Goal: Transaction & Acquisition: Obtain resource

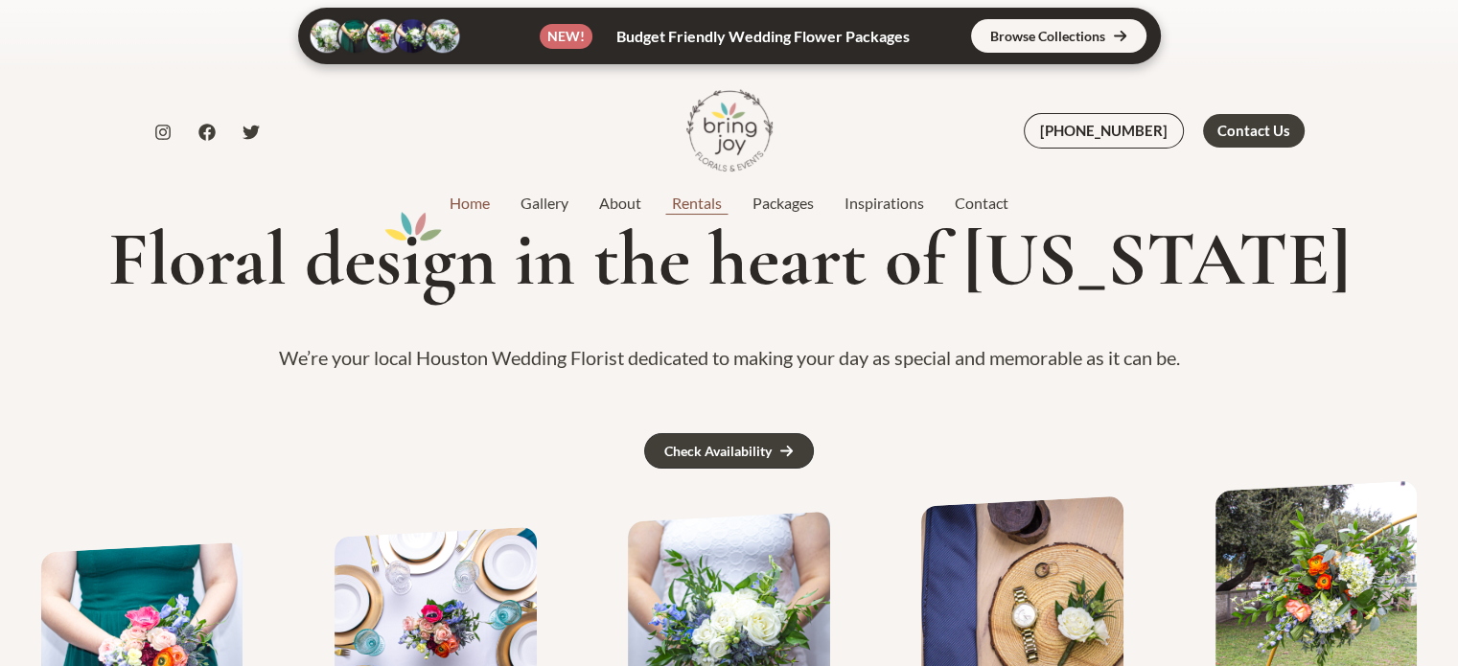
click at [701, 203] on link "Rentals" at bounding box center [696, 203] width 80 height 23
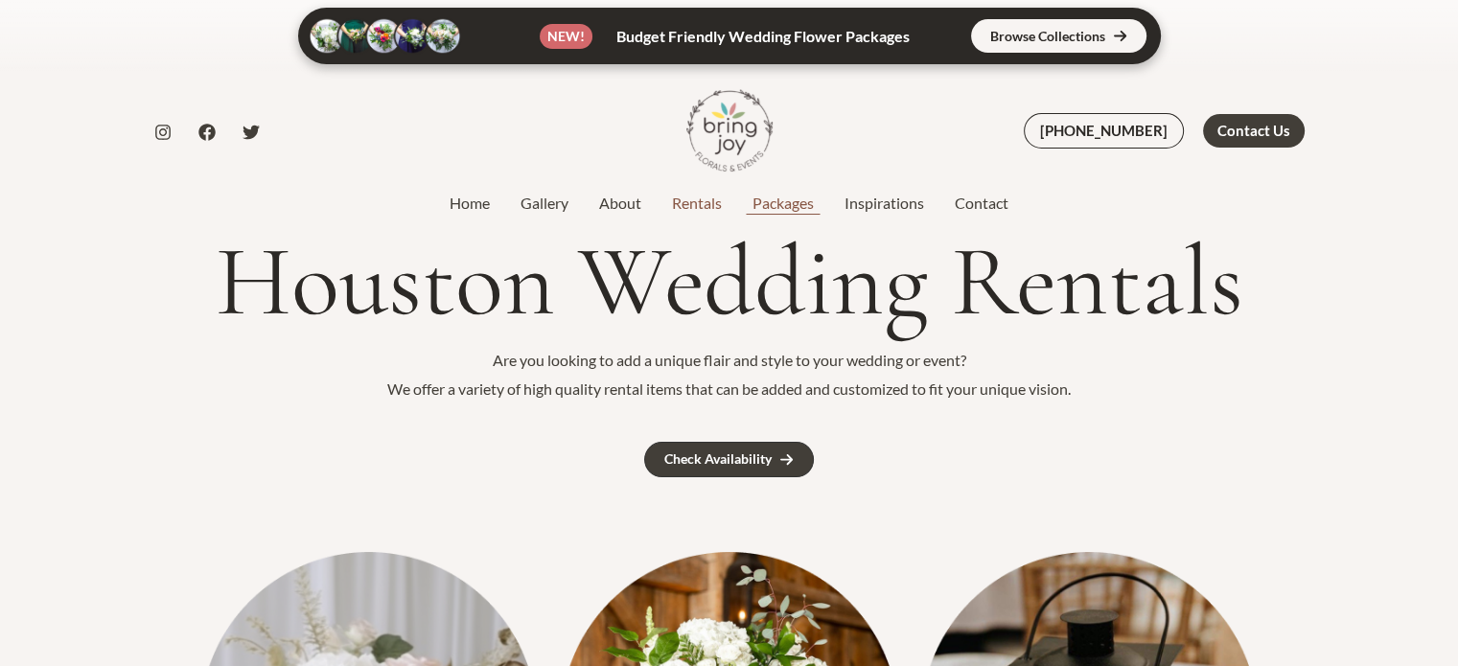
click at [789, 204] on link "Packages" at bounding box center [783, 203] width 92 height 23
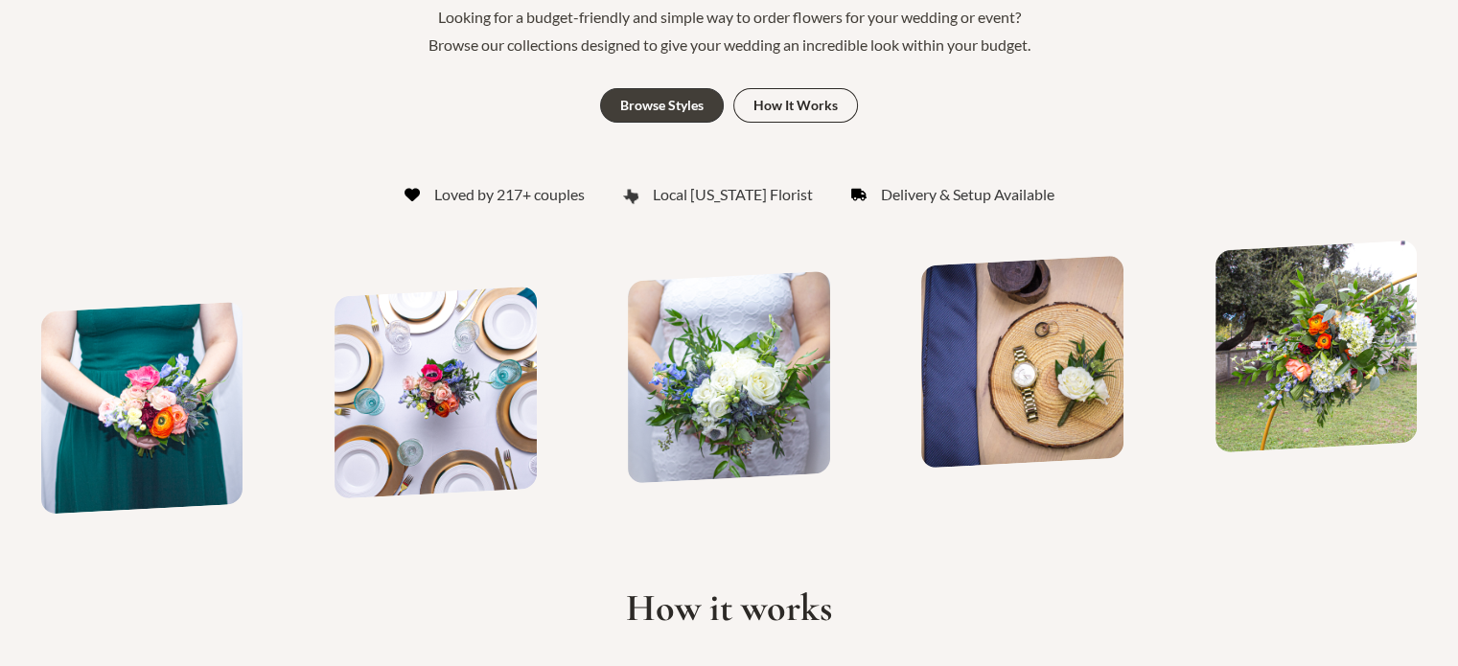
scroll to position [479, 0]
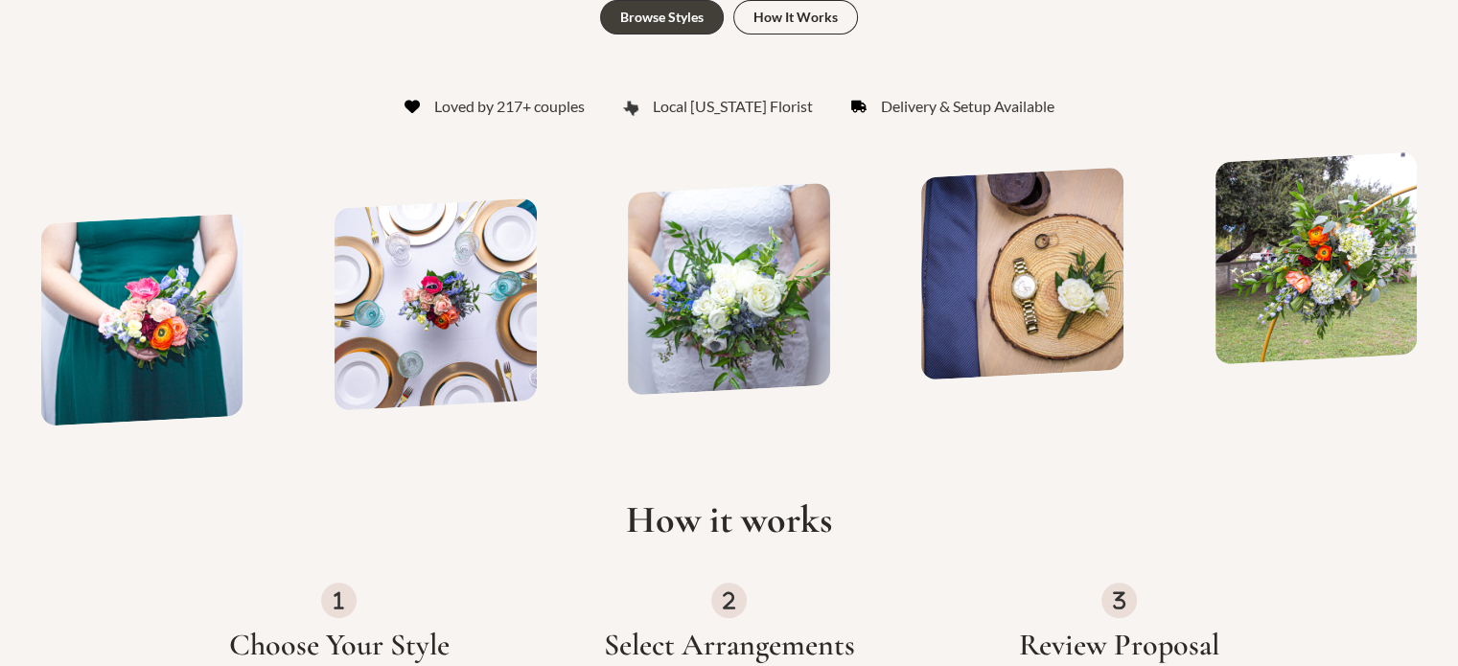
click at [334, 310] on img at bounding box center [435, 303] width 202 height 213
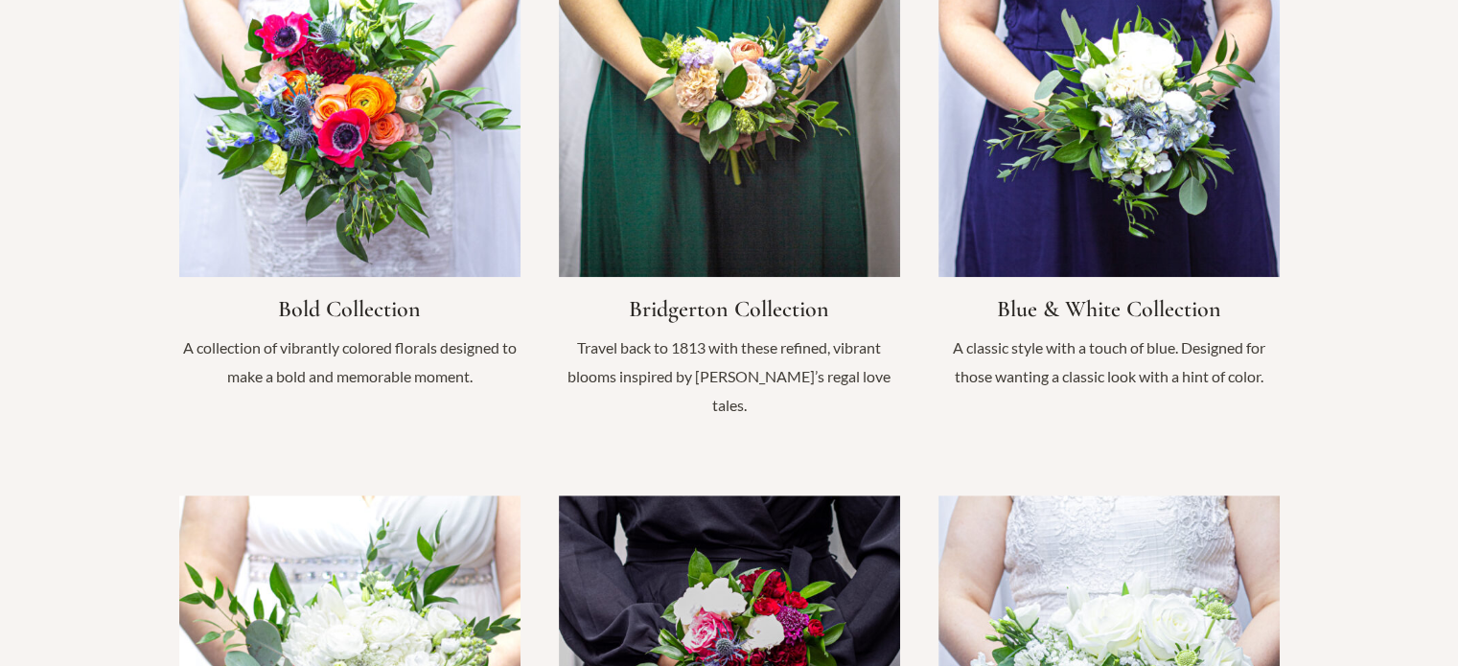
scroll to position [1533, 0]
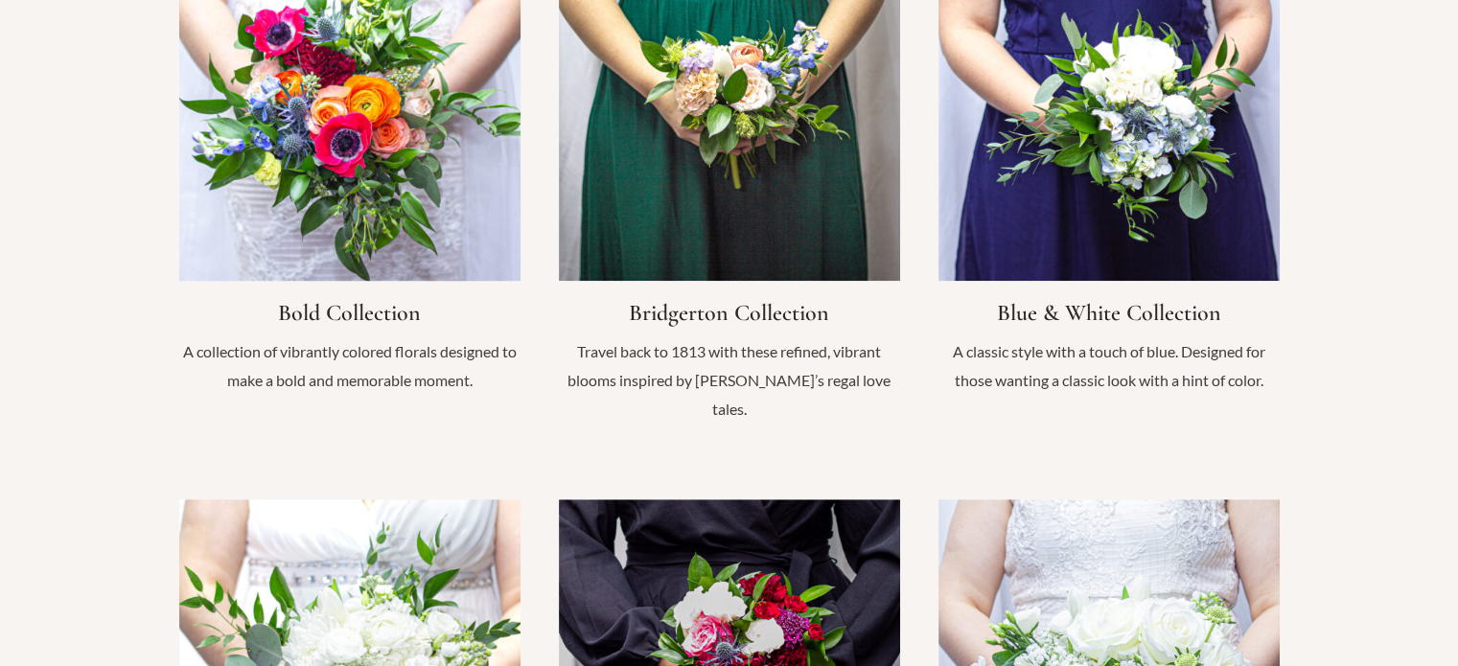
click at [359, 174] on link "Infobox Link" at bounding box center [349, 176] width 341 height 473
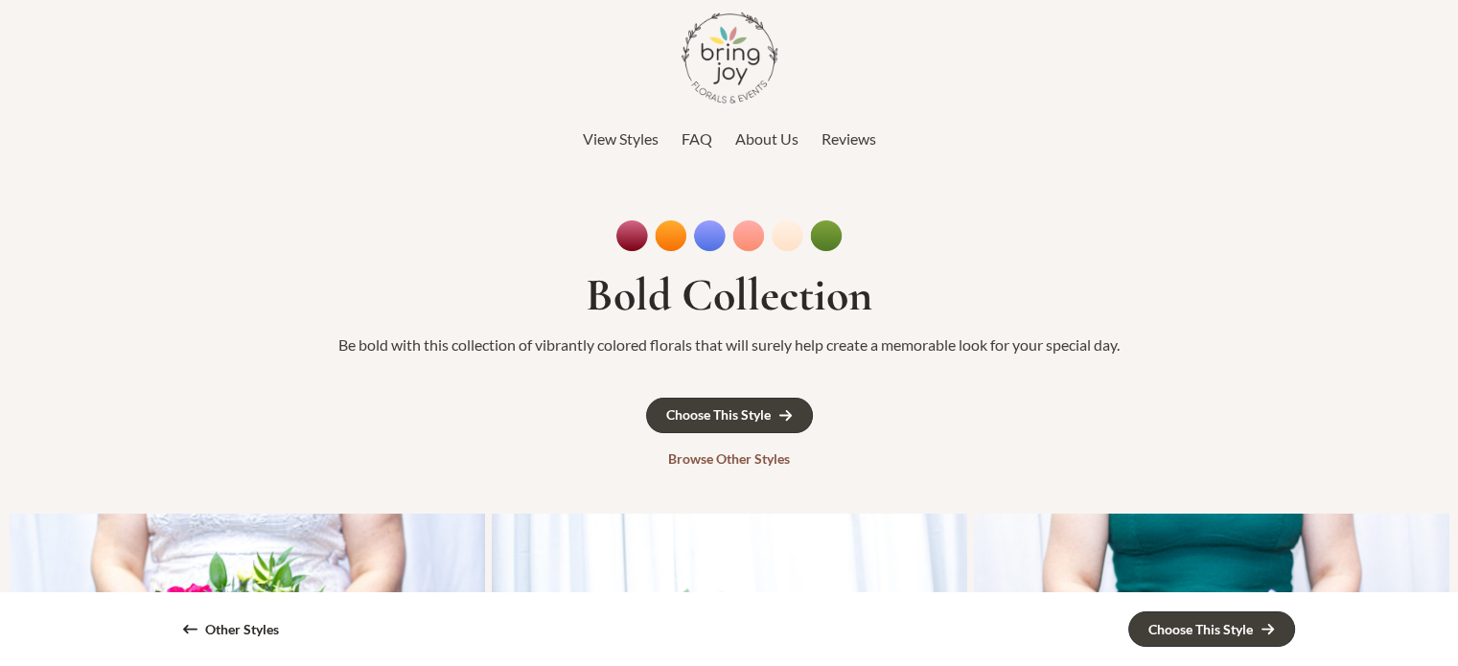
click at [757, 457] on div "Browse Other Styles" at bounding box center [729, 458] width 122 height 13
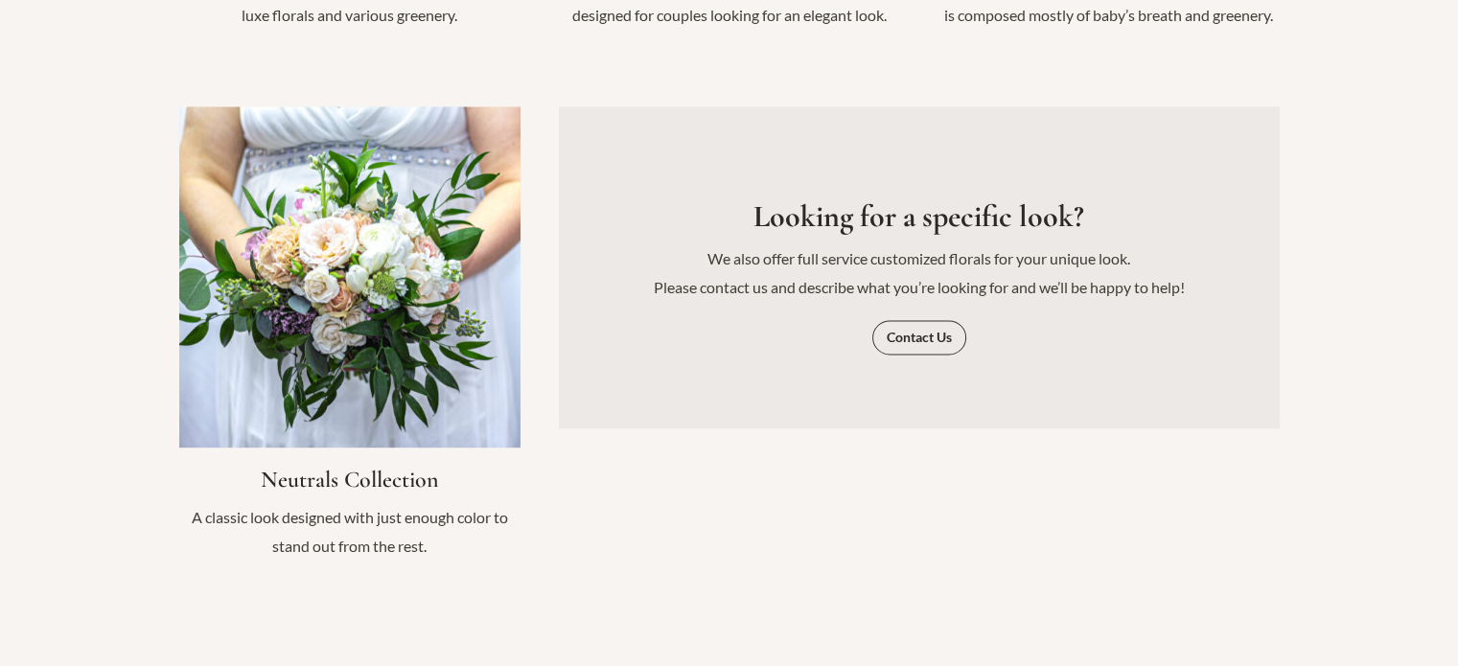
scroll to position [2397, 0]
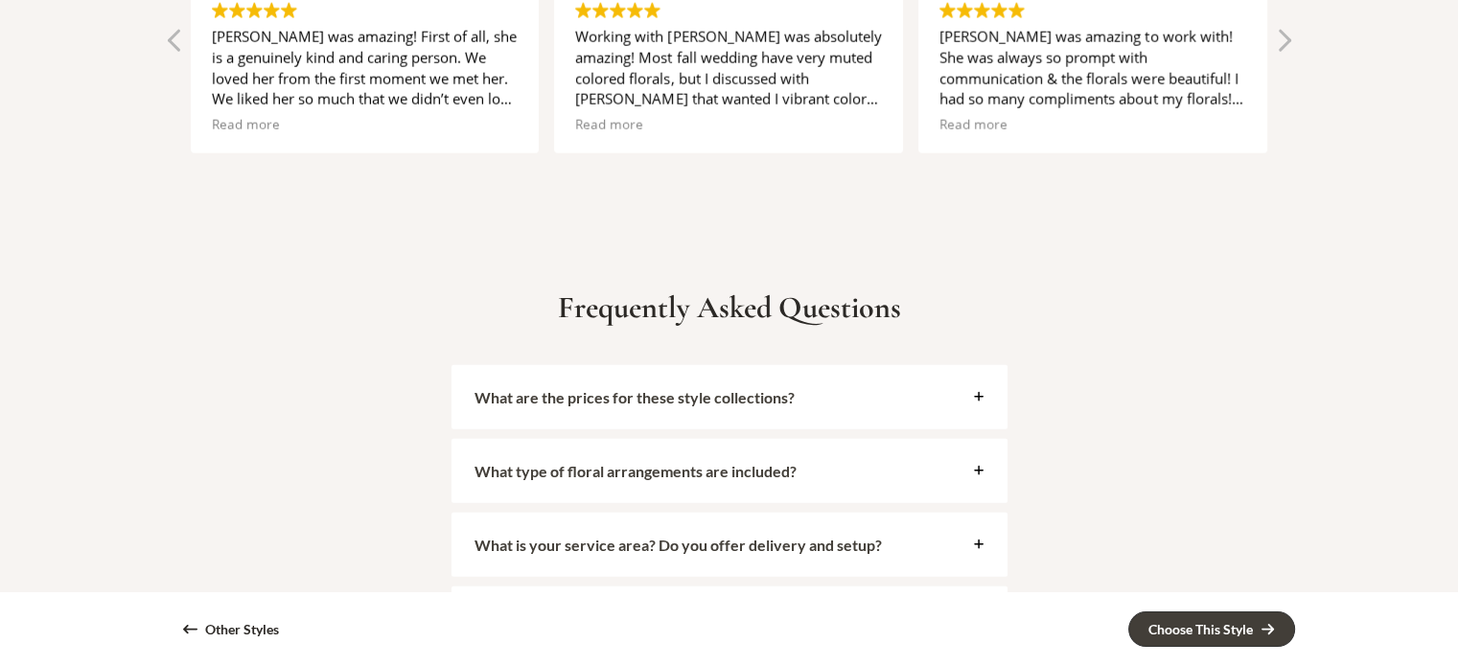
scroll to position [4792, 0]
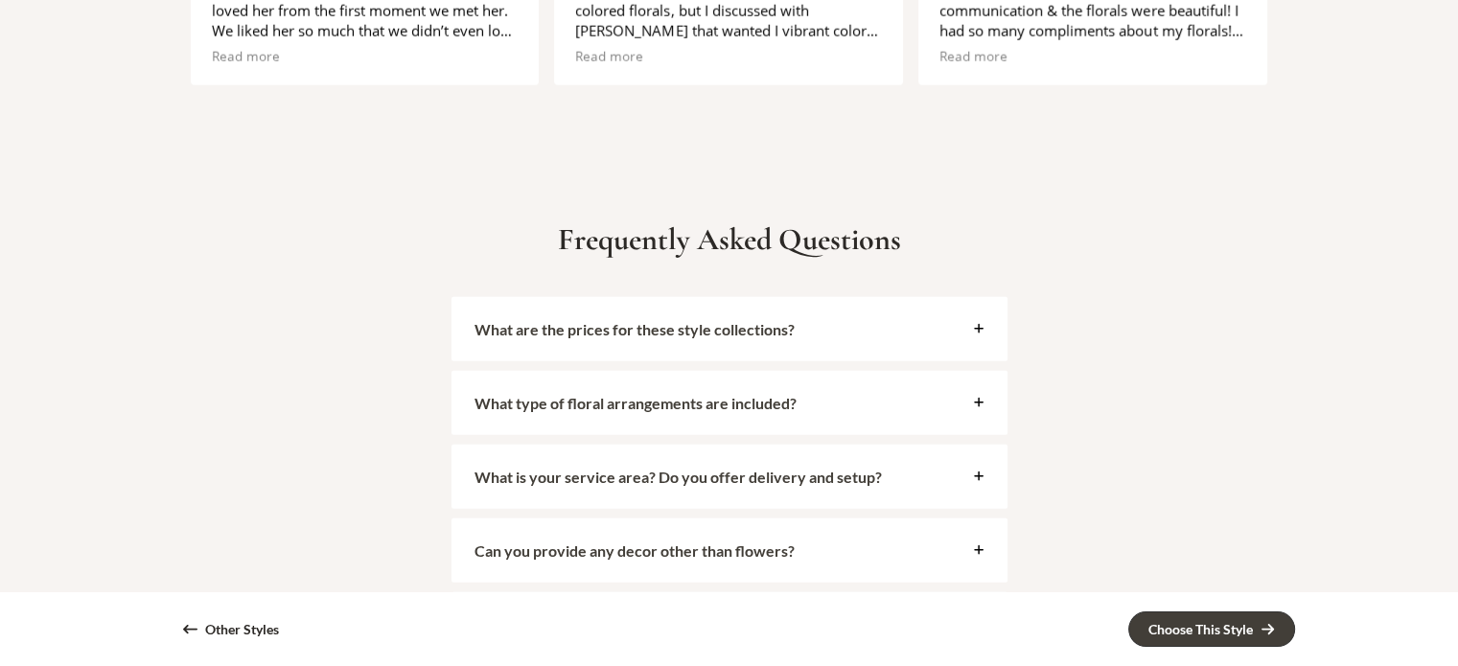
click at [653, 327] on strong "What are the prices for these style collections?" at bounding box center [634, 329] width 320 height 18
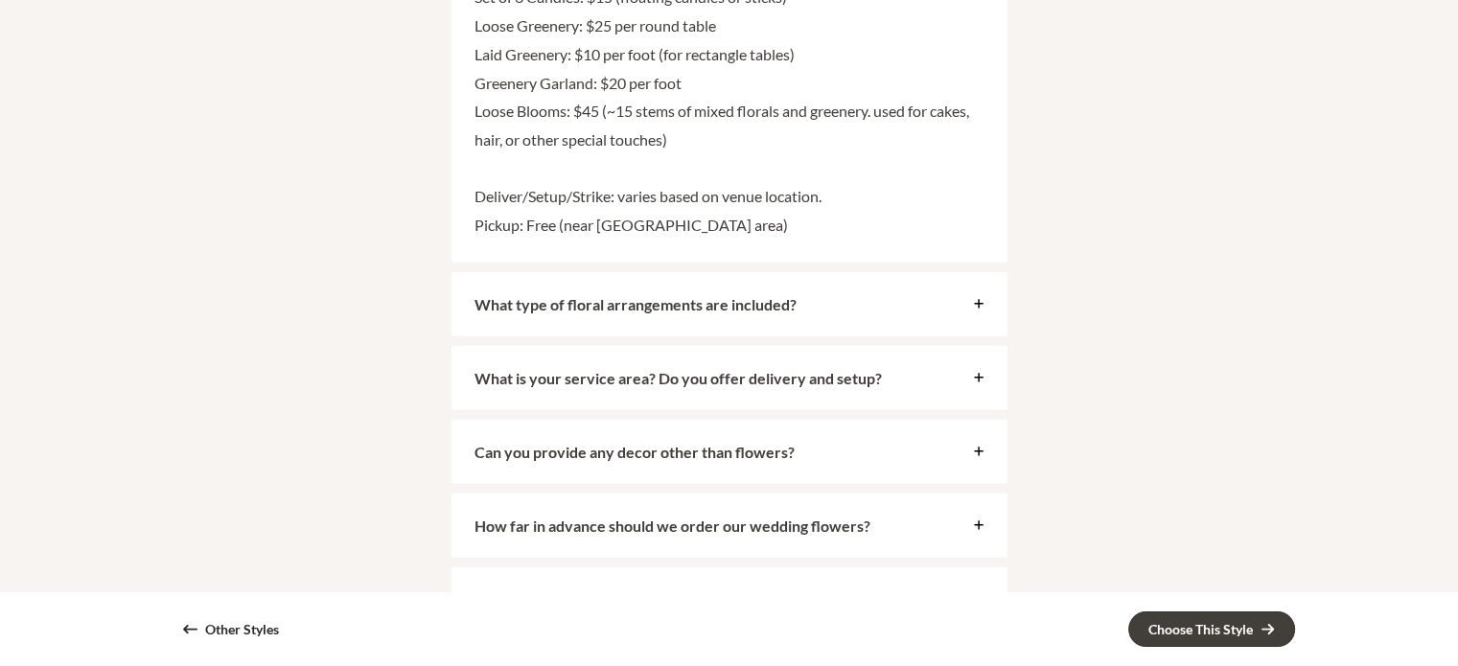
scroll to position [5654, 0]
click at [969, 455] on div "Can you provide any decor other than flowers?" at bounding box center [729, 451] width 556 height 64
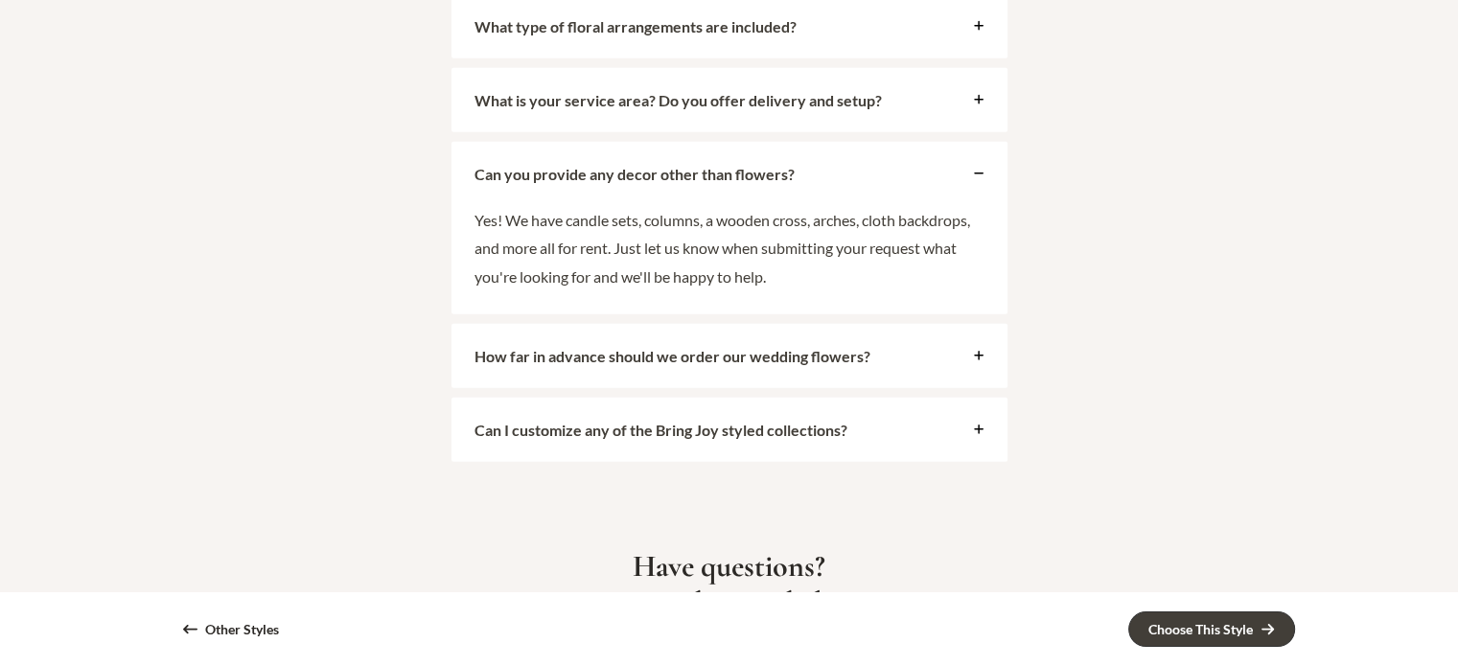
scroll to position [5078, 0]
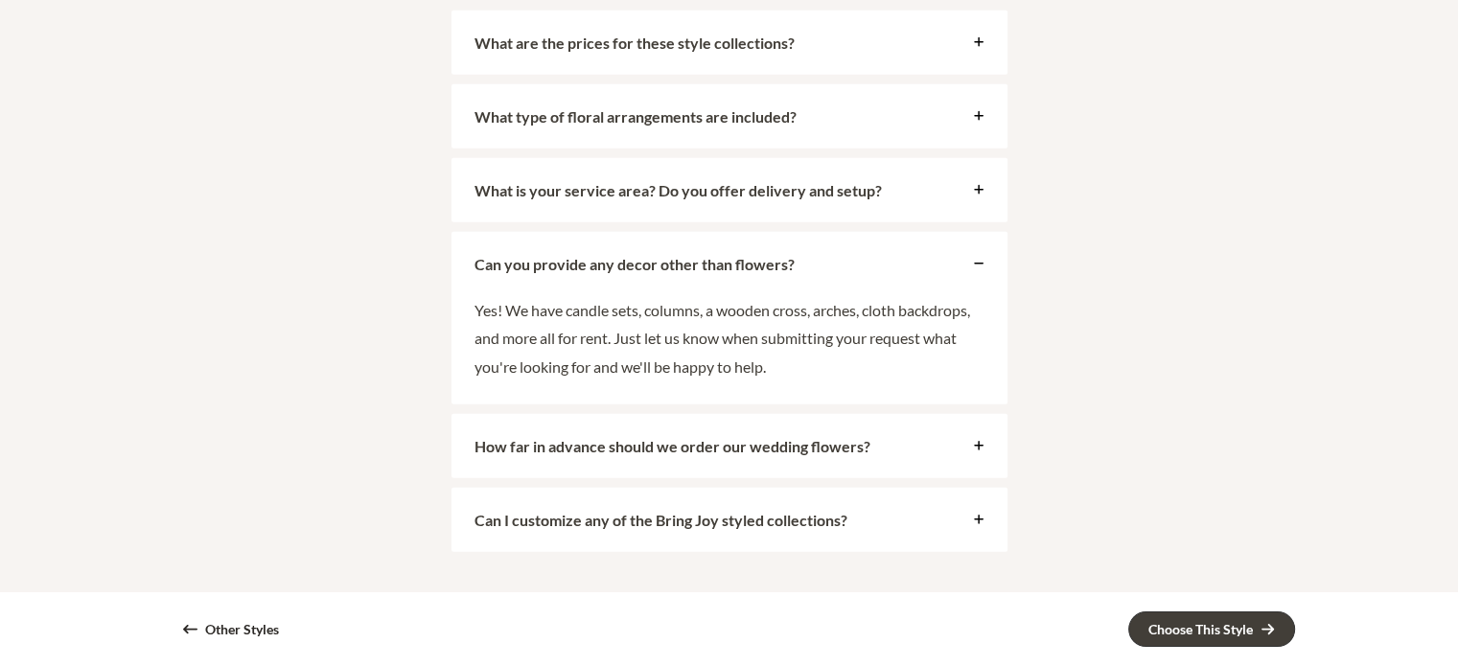
click at [968, 185] on div "What is your service area? Do you offer delivery and setup?" at bounding box center [729, 190] width 556 height 64
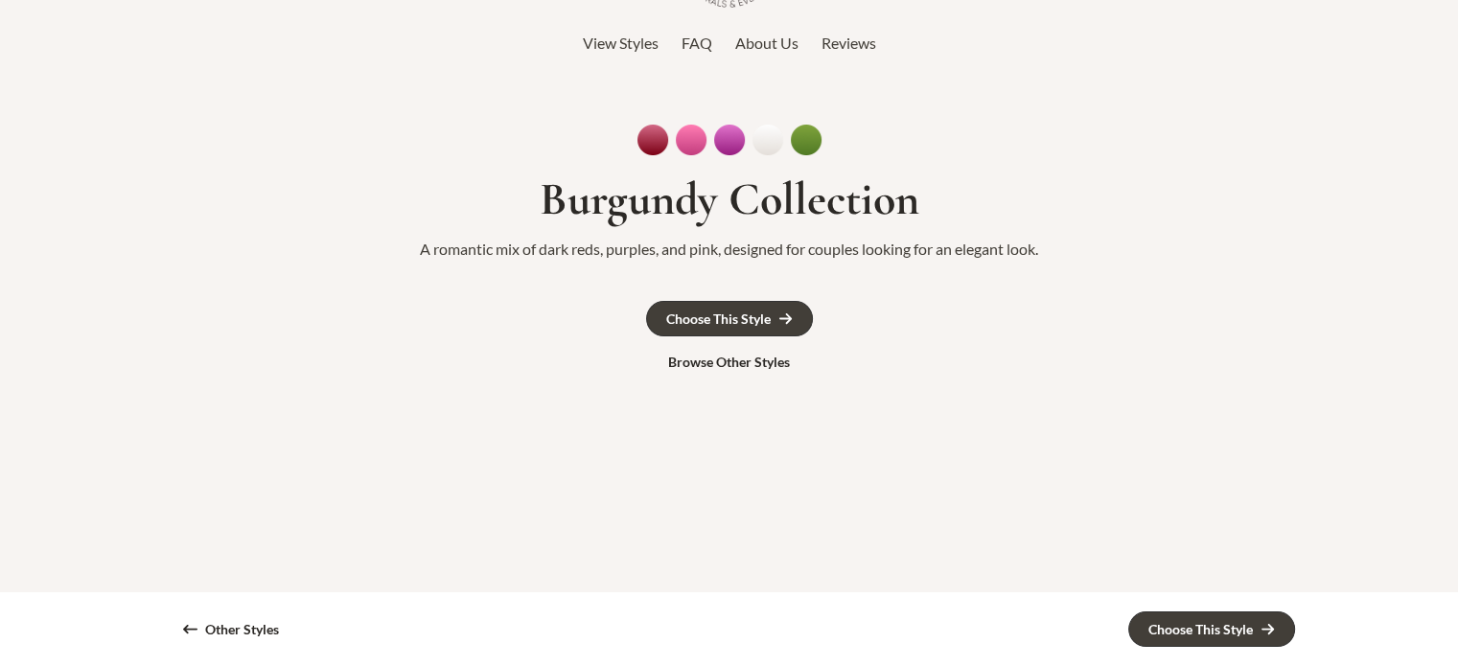
scroll to position [0, 0]
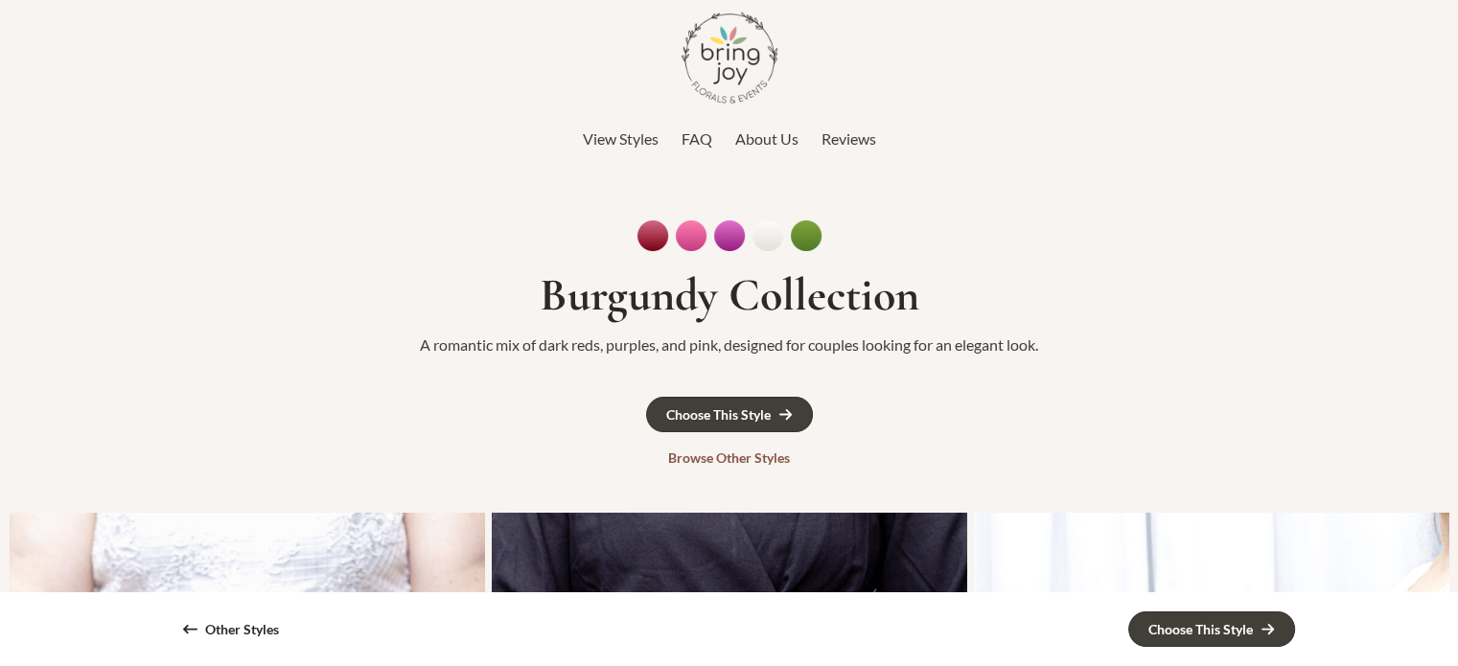
click at [759, 467] on link "Browse Other Styles" at bounding box center [729, 458] width 160 height 33
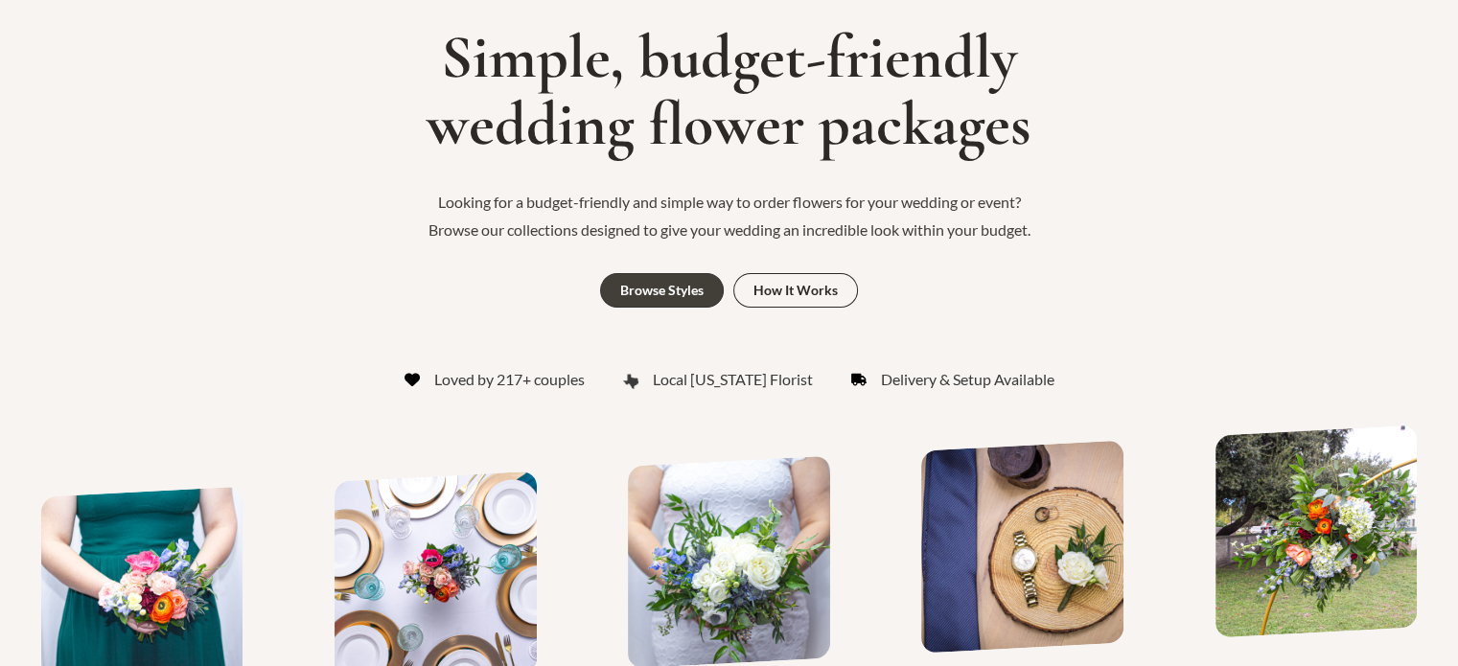
scroll to position [287, 0]
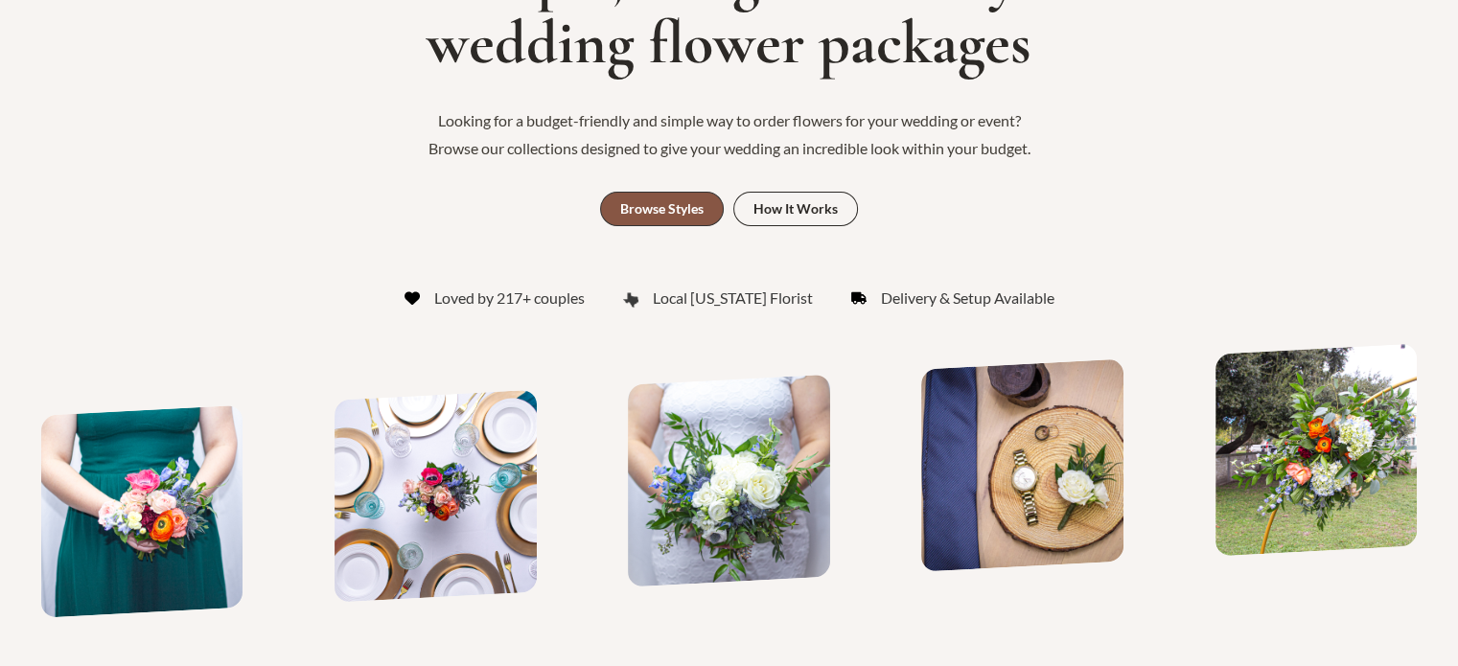
click at [650, 211] on div "Browse Styles" at bounding box center [661, 208] width 83 height 13
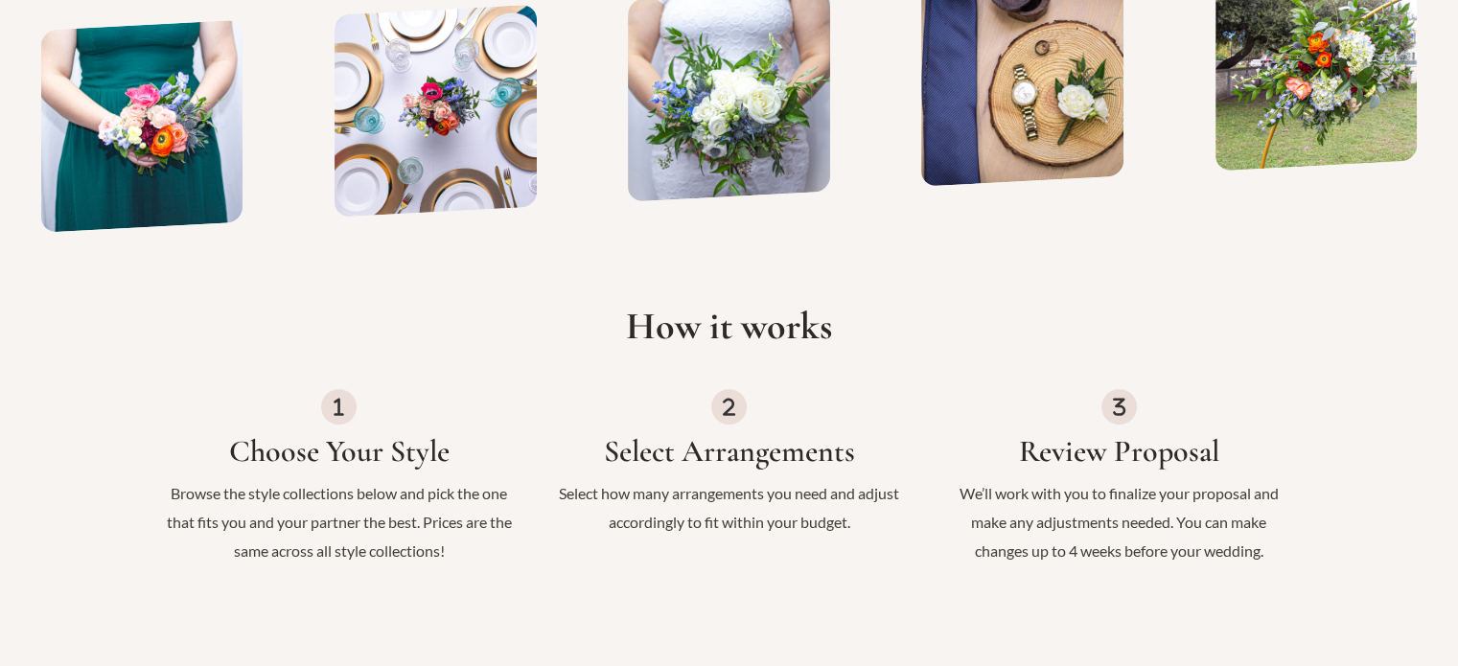
scroll to position [672, 0]
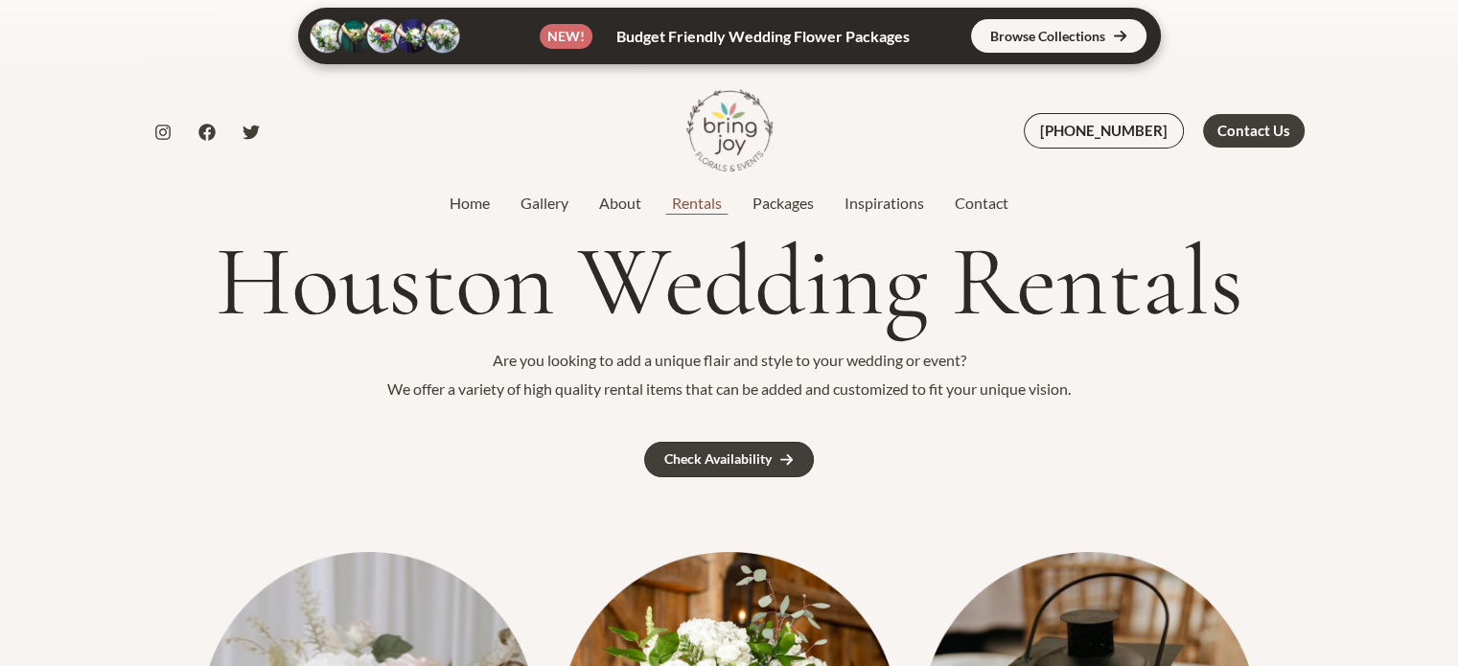
click at [698, 211] on link "Rentals" at bounding box center [696, 203] width 80 height 23
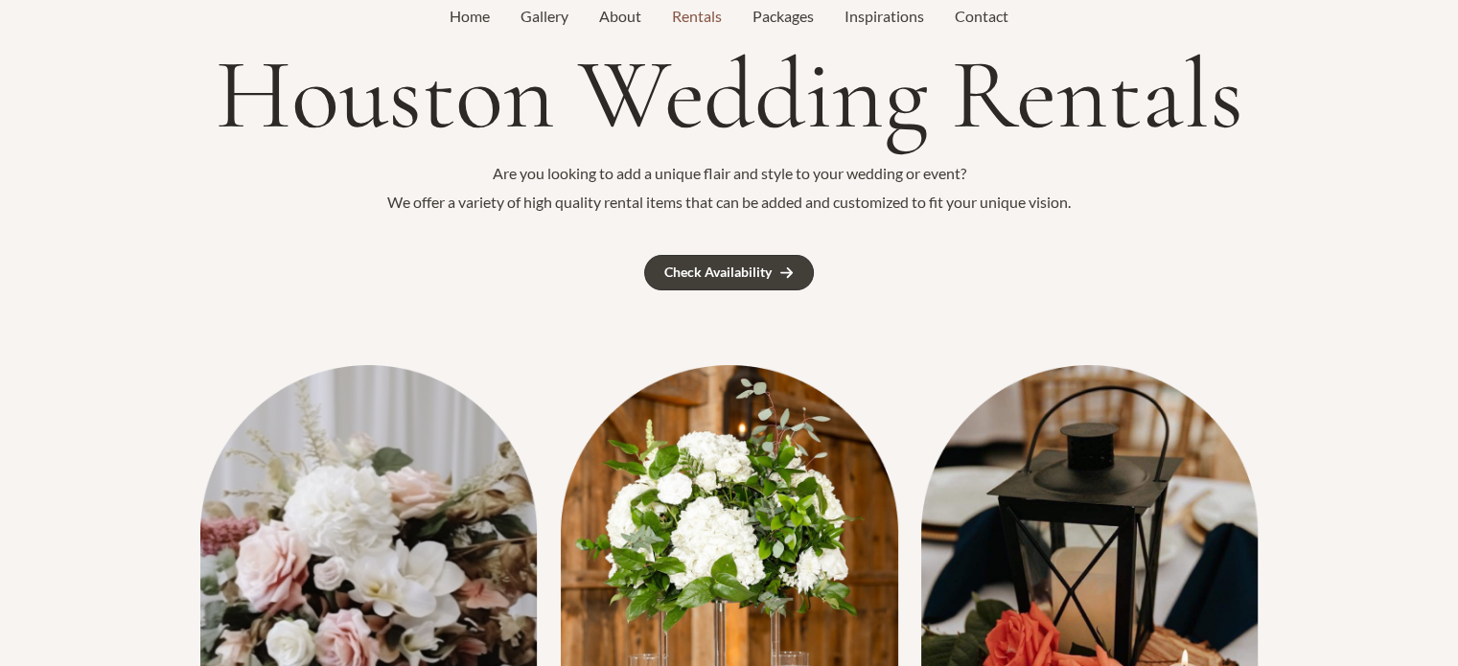
scroll to position [287, 0]
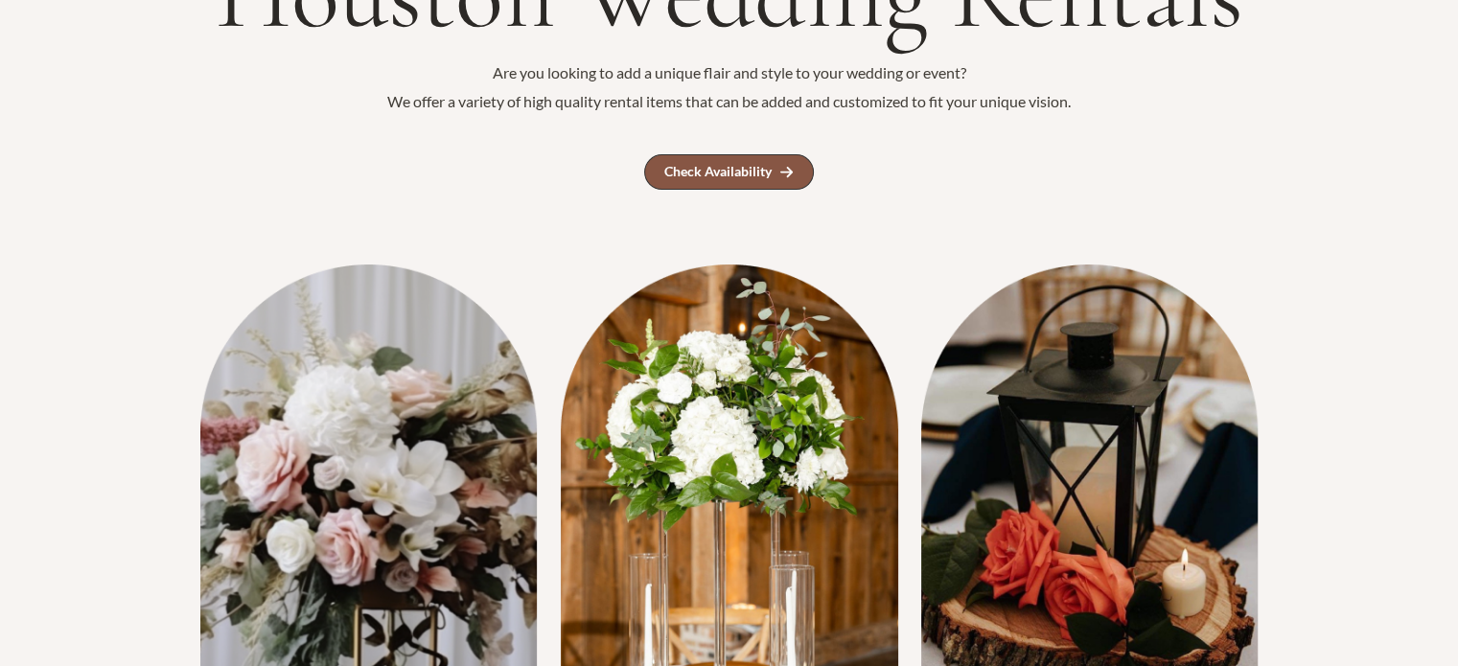
click at [751, 176] on div "Check Availability" at bounding box center [717, 171] width 107 height 13
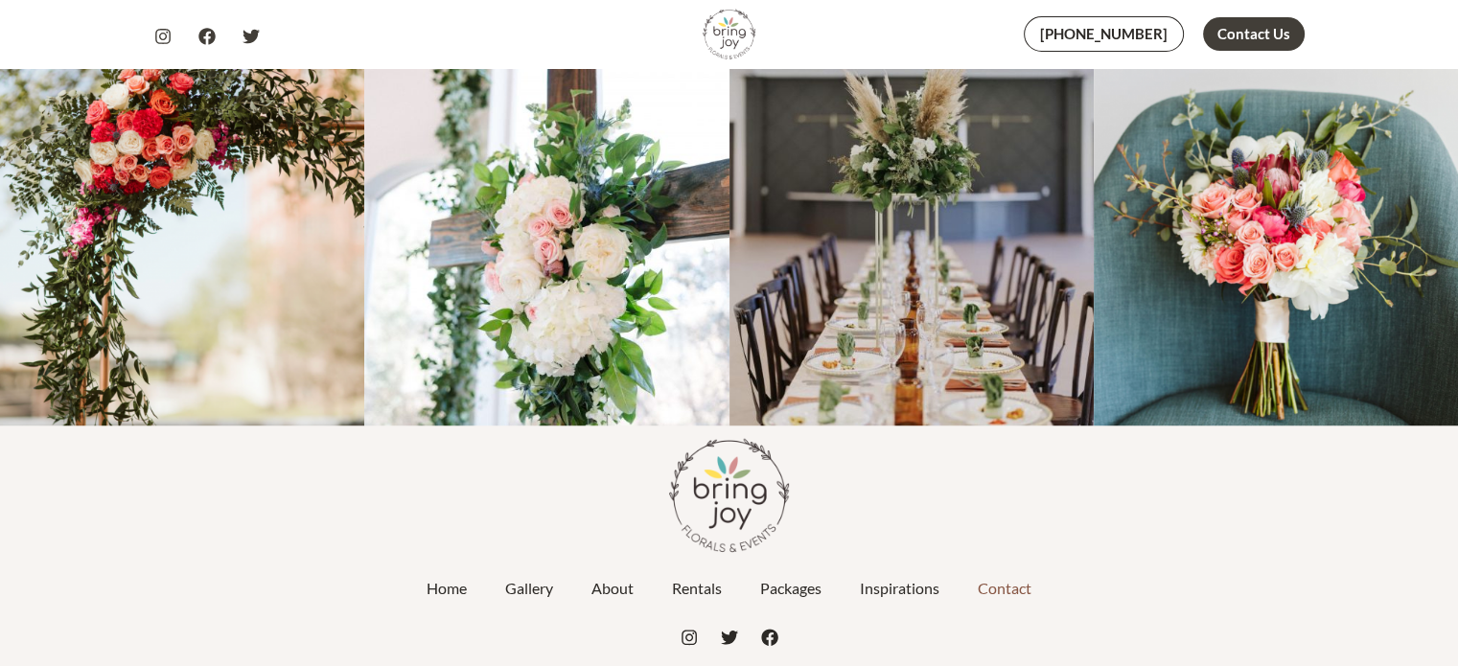
scroll to position [1414, 0]
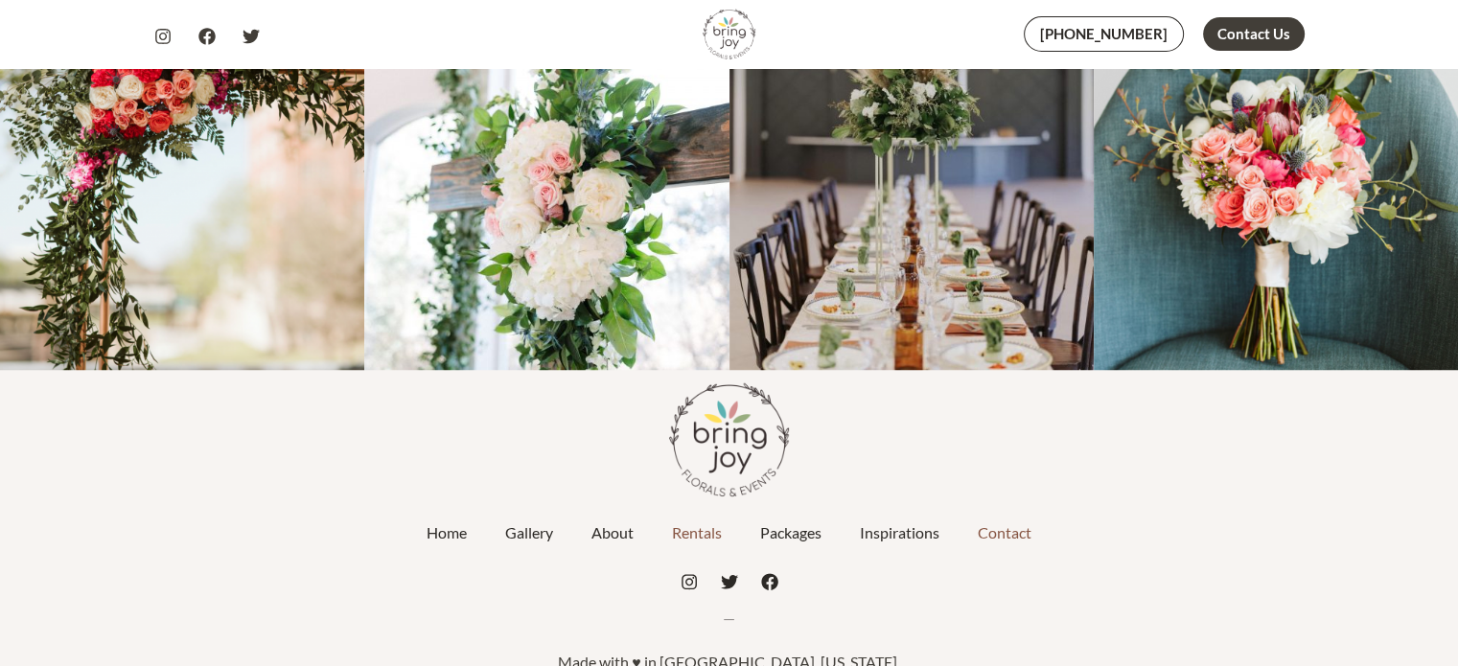
click at [700, 509] on link "Rentals" at bounding box center [697, 533] width 88 height 48
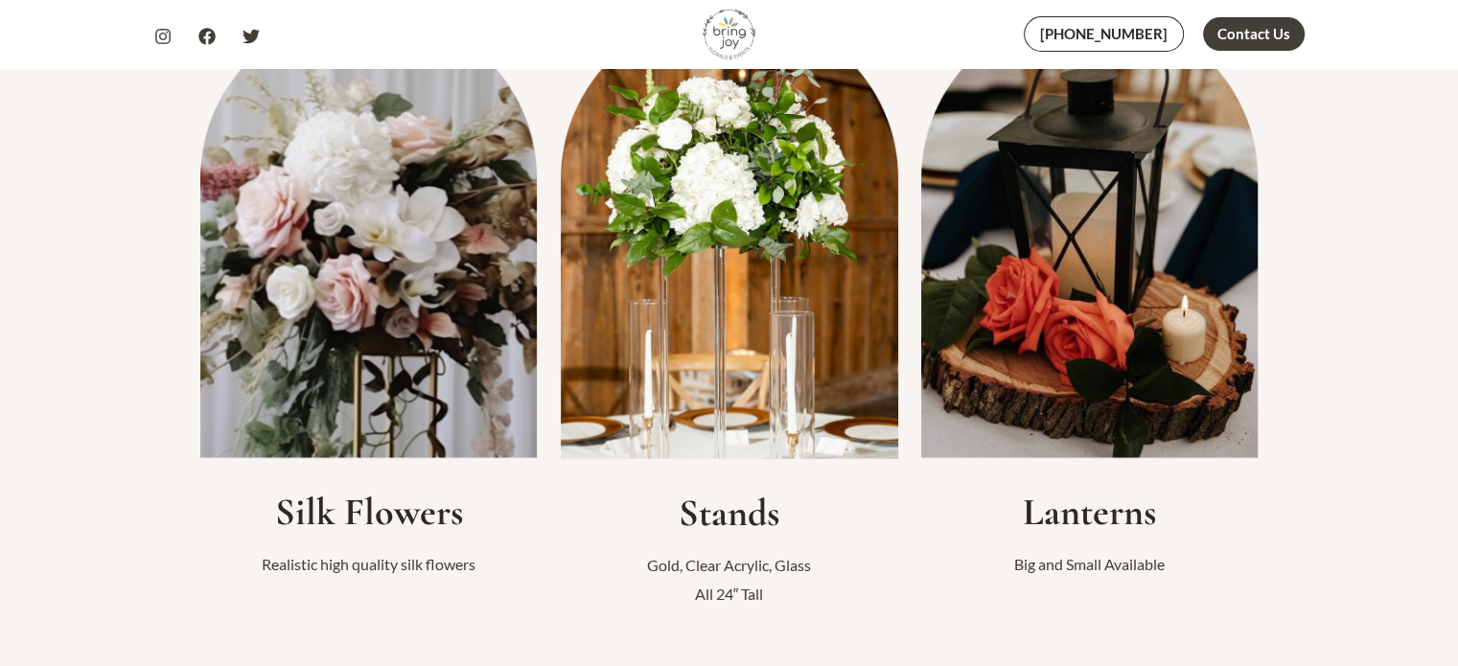
scroll to position [575, 0]
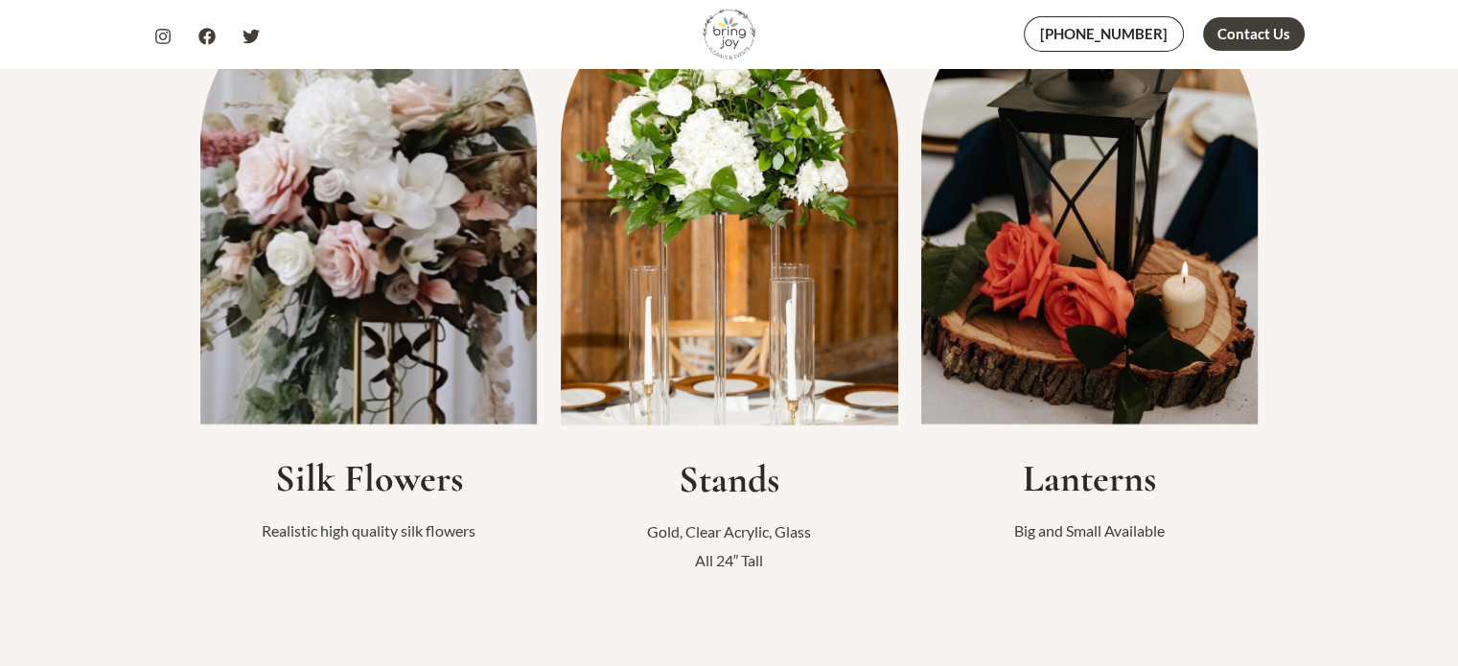
click at [1112, 321] on img at bounding box center [1089, 201] width 337 height 448
click at [1149, 218] on img at bounding box center [1089, 201] width 337 height 448
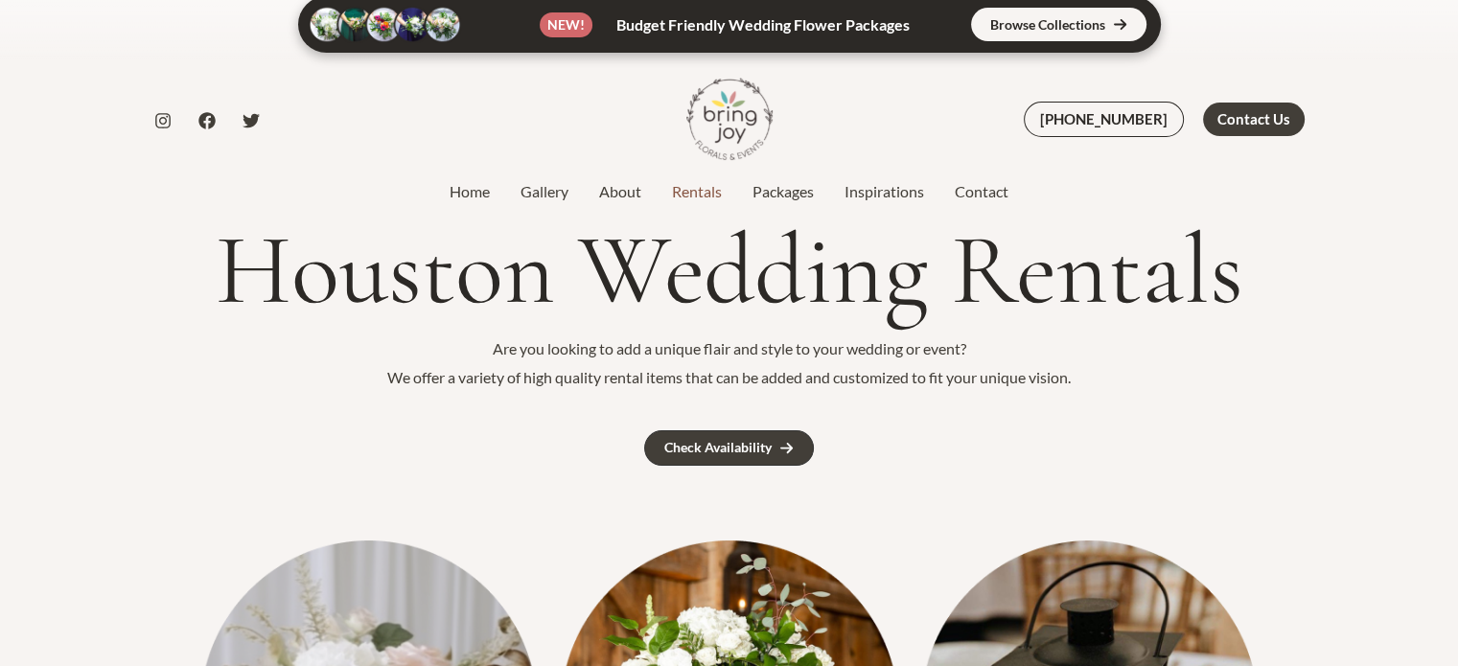
scroll to position [0, 0]
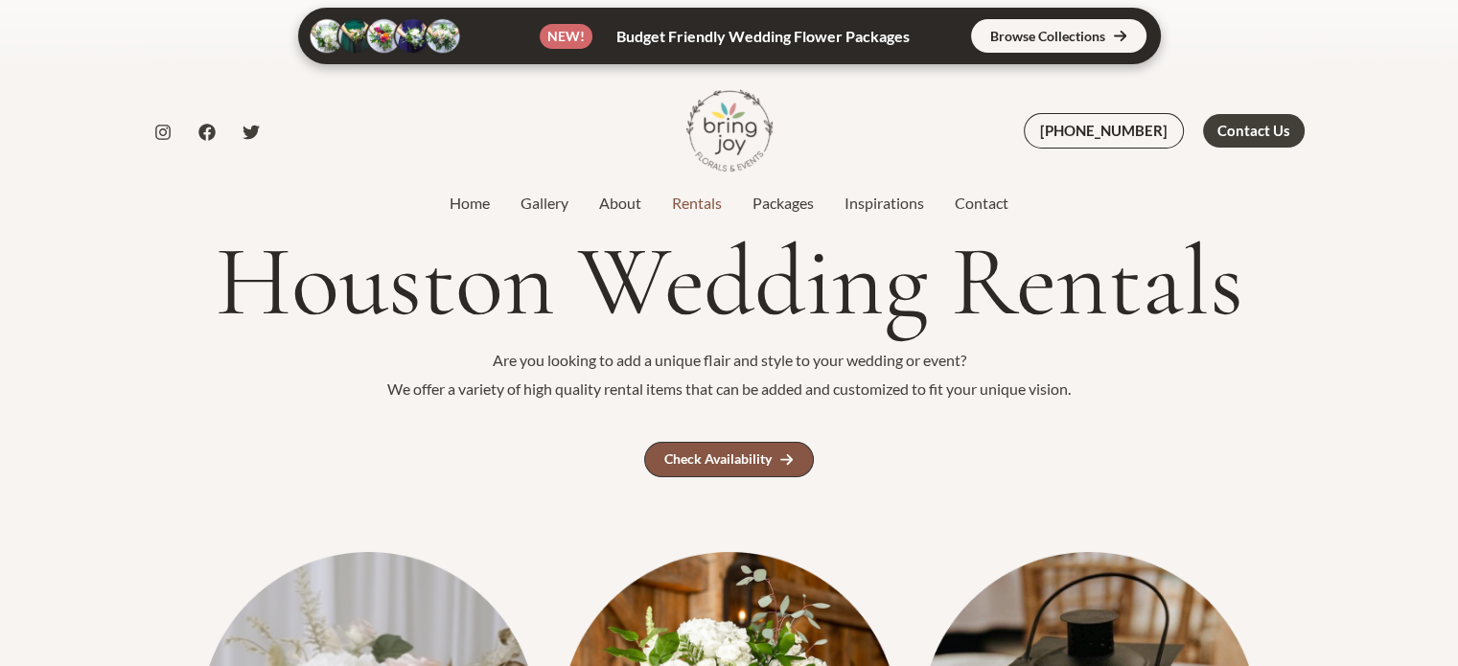
click at [753, 467] on link "Check Availability" at bounding box center [729, 459] width 170 height 35
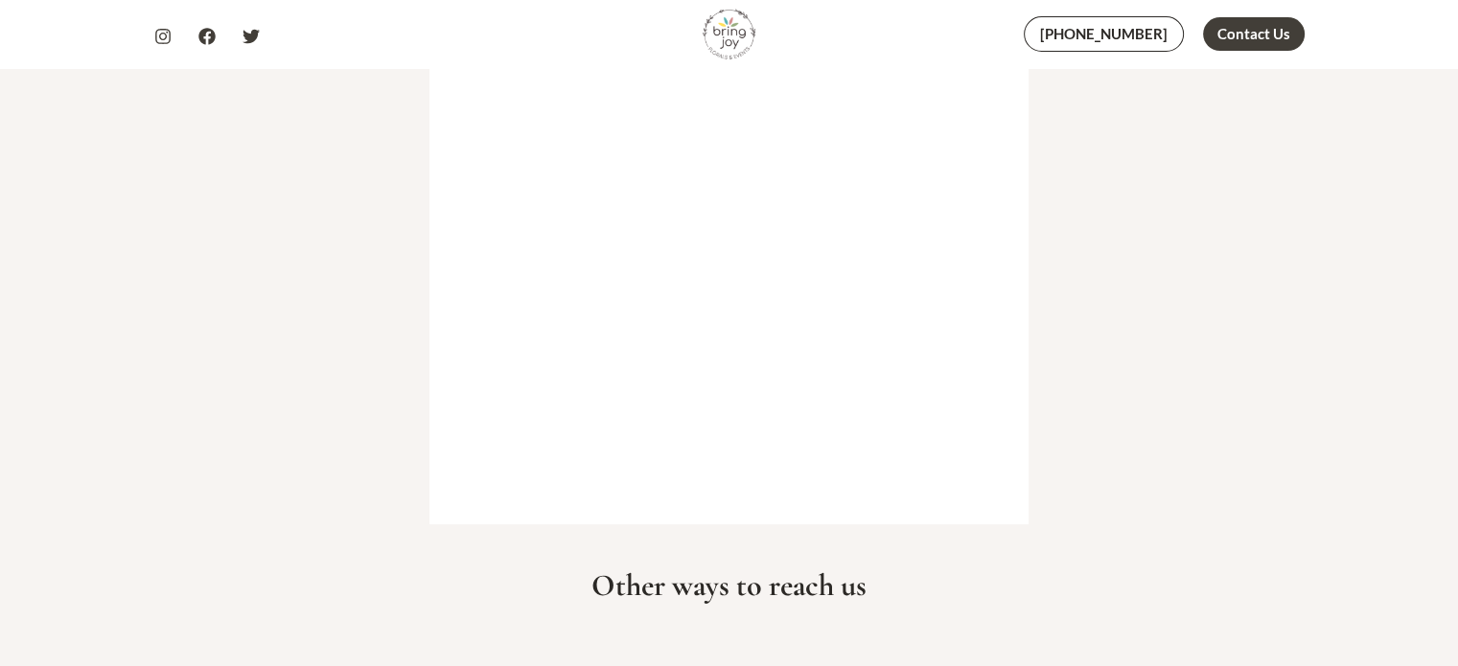
scroll to position [568, 0]
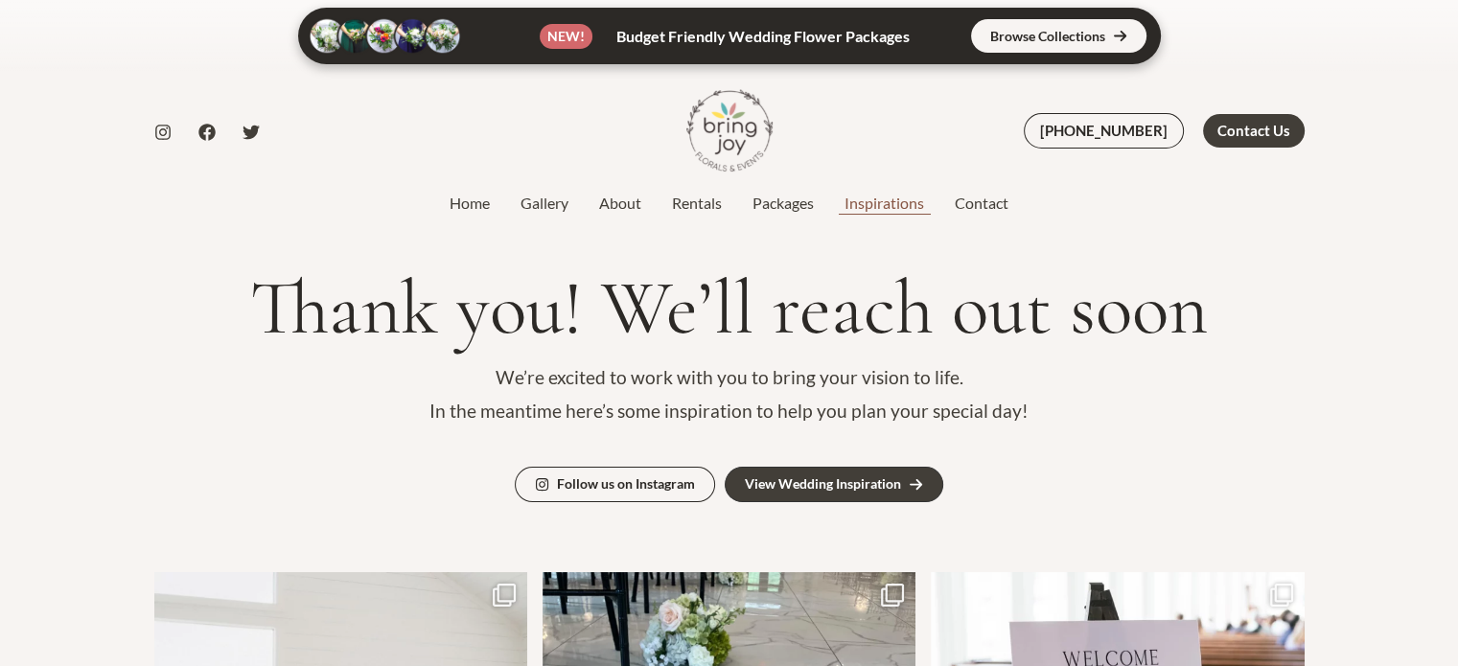
click at [879, 206] on link "Inspirations" at bounding box center [884, 203] width 110 height 23
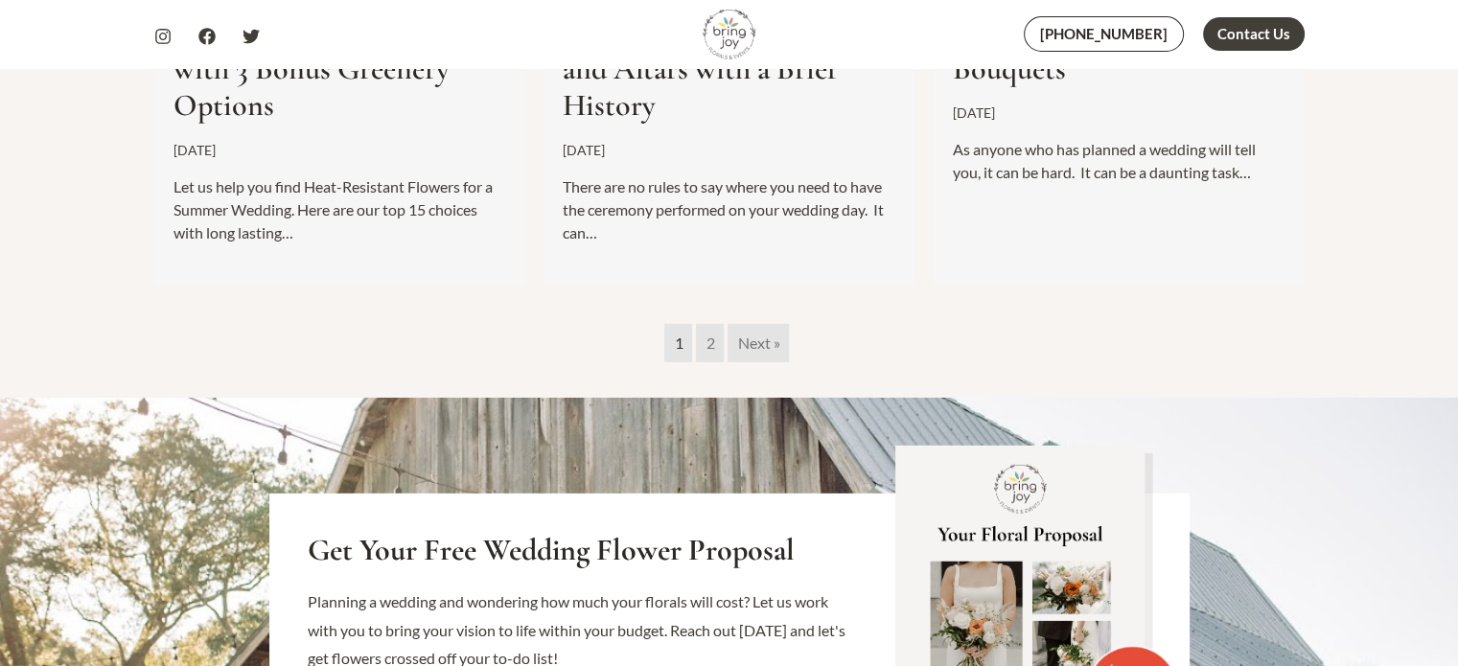
scroll to position [5677, 0]
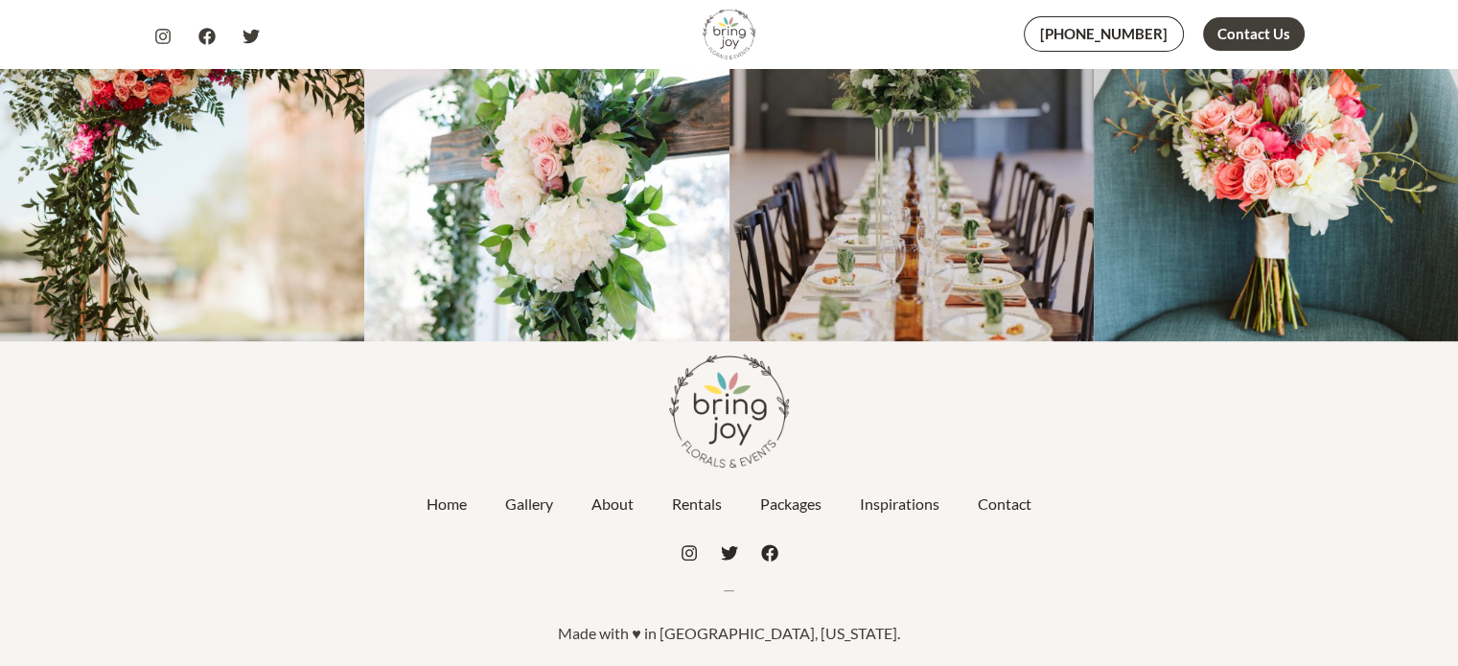
scroll to position [1215, 0]
